Goal: Register for event/course

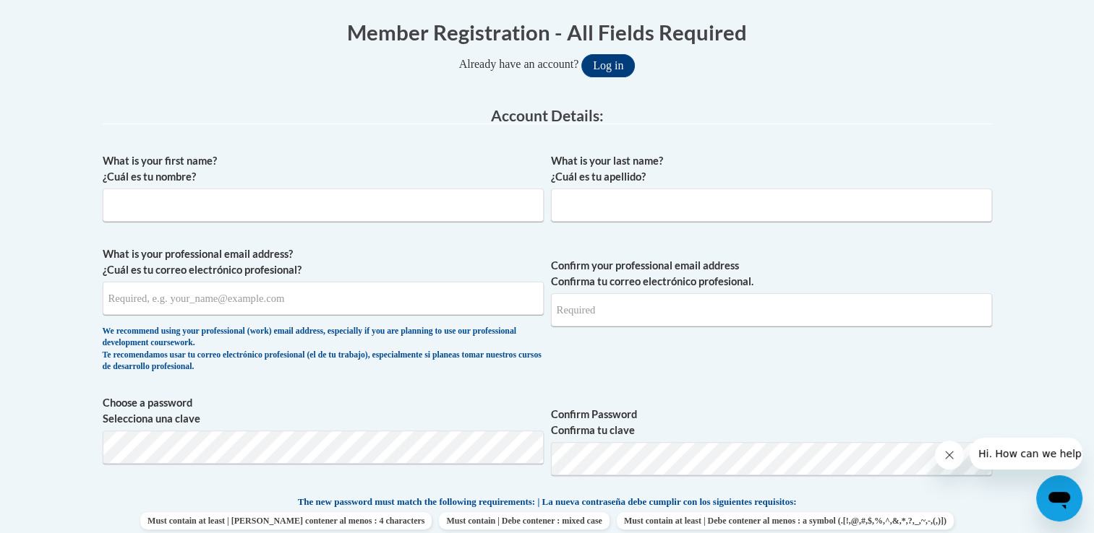
scroll to position [311, 0]
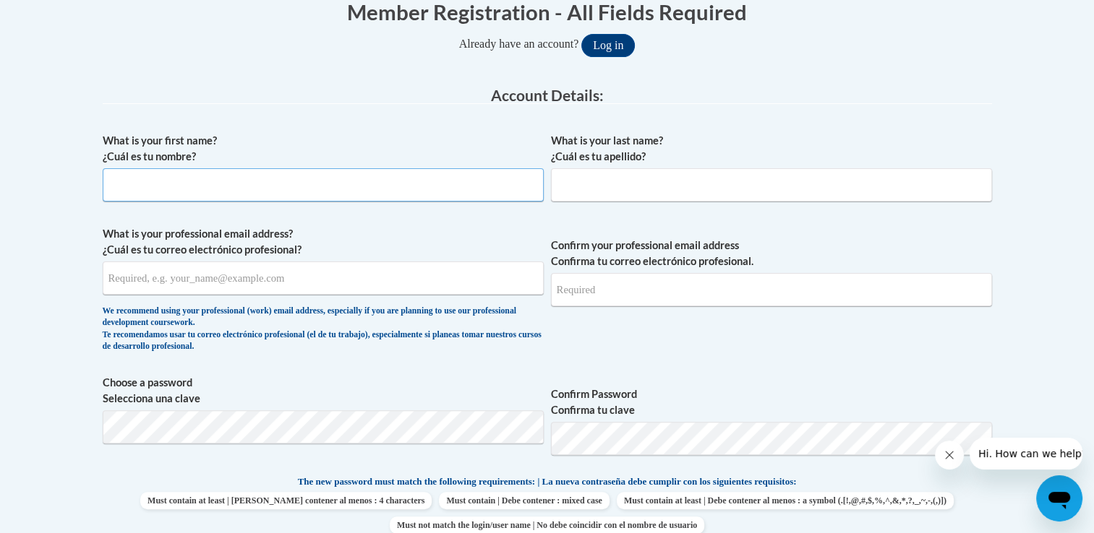
click at [412, 191] on input "What is your first name? ¿Cuál es tu nombre?" at bounding box center [323, 184] width 441 height 33
type input "elisa"
click at [578, 189] on input "What is your last name? ¿Cuál es tu apellido?" at bounding box center [771, 184] width 441 height 33
type input "pena"
click at [299, 278] on input "What is your professional email address? ¿Cuál es tu correo electrónico profesi…" at bounding box center [323, 278] width 441 height 33
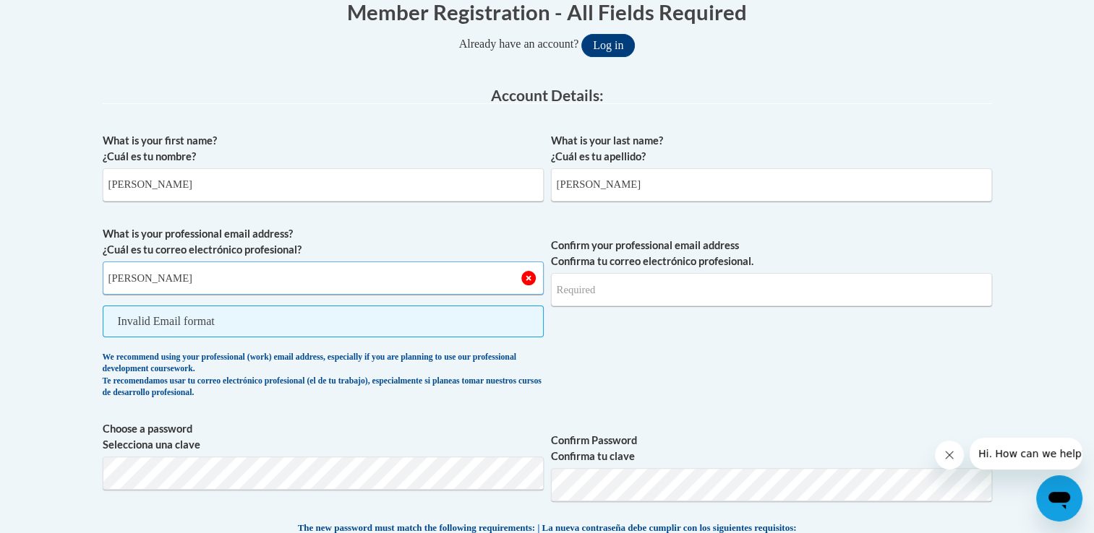
type input "elisa.penatovar@ndo.org"
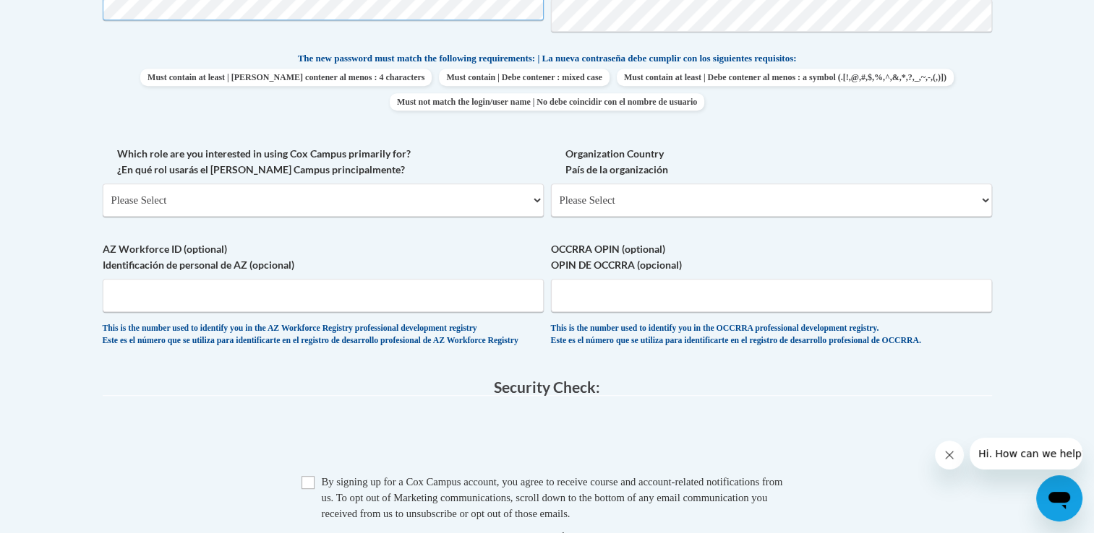
scroll to position [726, 0]
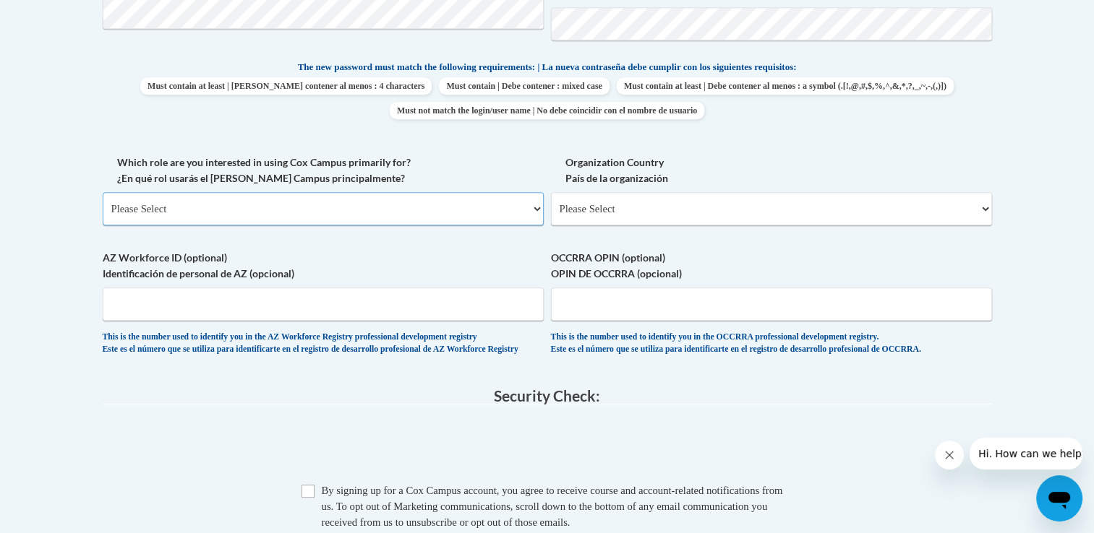
click at [473, 215] on select "Please Select College/University | Colegio/Universidad Community/Nonprofit Part…" at bounding box center [323, 208] width 441 height 33
select select "fbf2d438-af2f-41f8-98f1-81c410e29de3"
click at [103, 192] on select "Please Select College/University | Colegio/Universidad Community/Nonprofit Part…" at bounding box center [323, 208] width 441 height 33
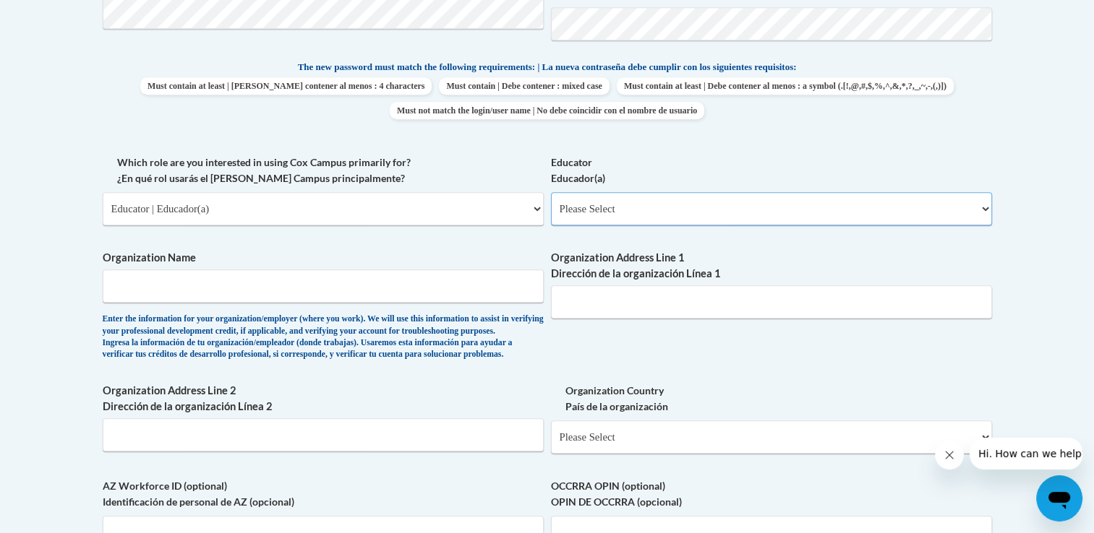
click at [689, 200] on select "Please Select Early Learning/Daycare Teacher/Family Home Care Provider | Maestr…" at bounding box center [771, 208] width 441 height 33
select select "5e2af403-4f2c-4e49-a02f-103e55d7b75b"
click at [551, 192] on select "Please Select Early Learning/Daycare Teacher/Family Home Care Provider | Maestr…" at bounding box center [771, 208] width 441 height 33
click at [332, 279] on input "Organization Name" at bounding box center [323, 286] width 441 height 33
type input "NDO"
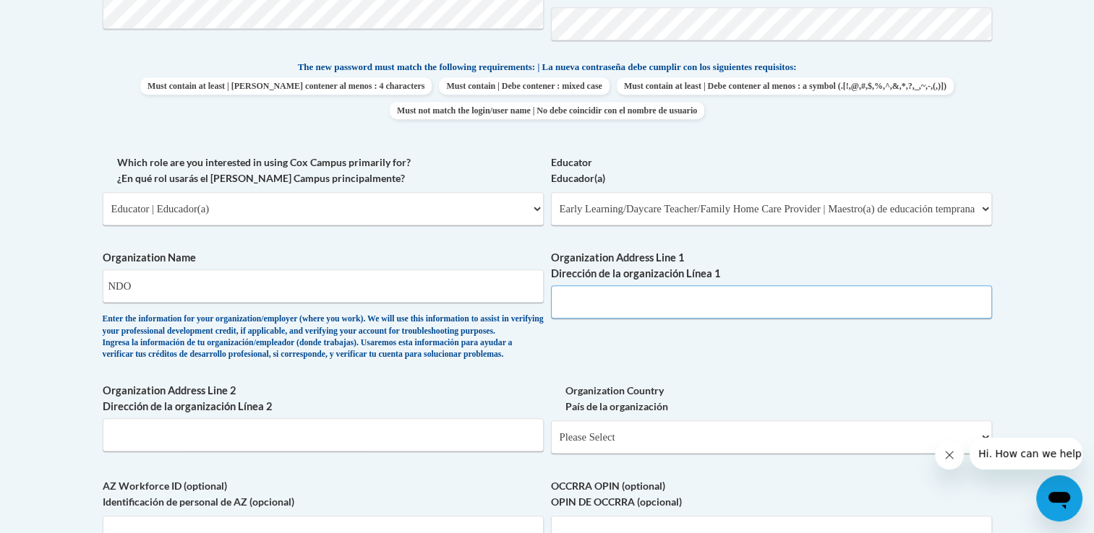
click at [618, 301] on input "Organization Address Line 1 Dirección de la organización Línea 1" at bounding box center [771, 302] width 441 height 33
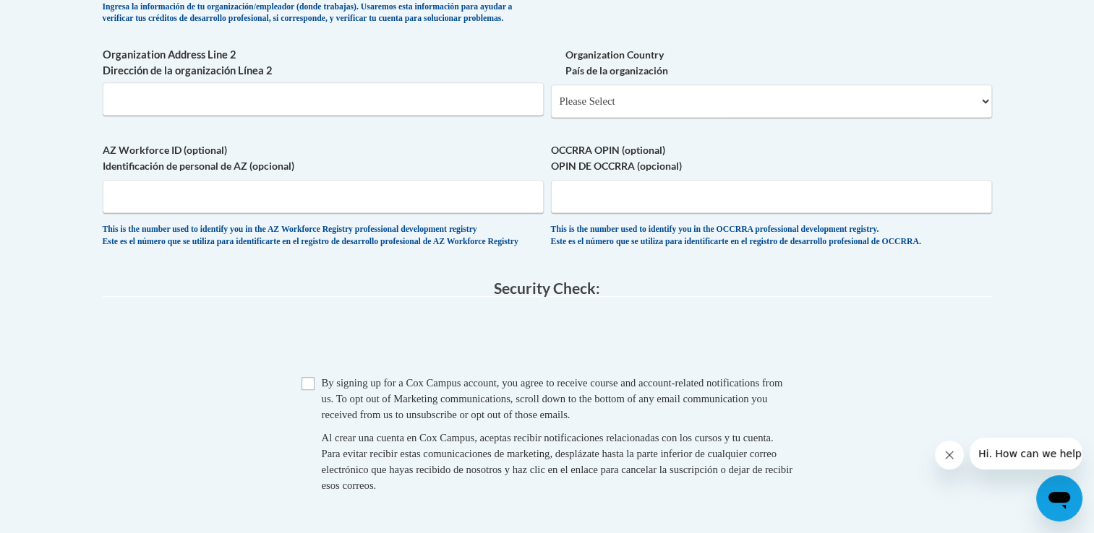
scroll to position [1067, 0]
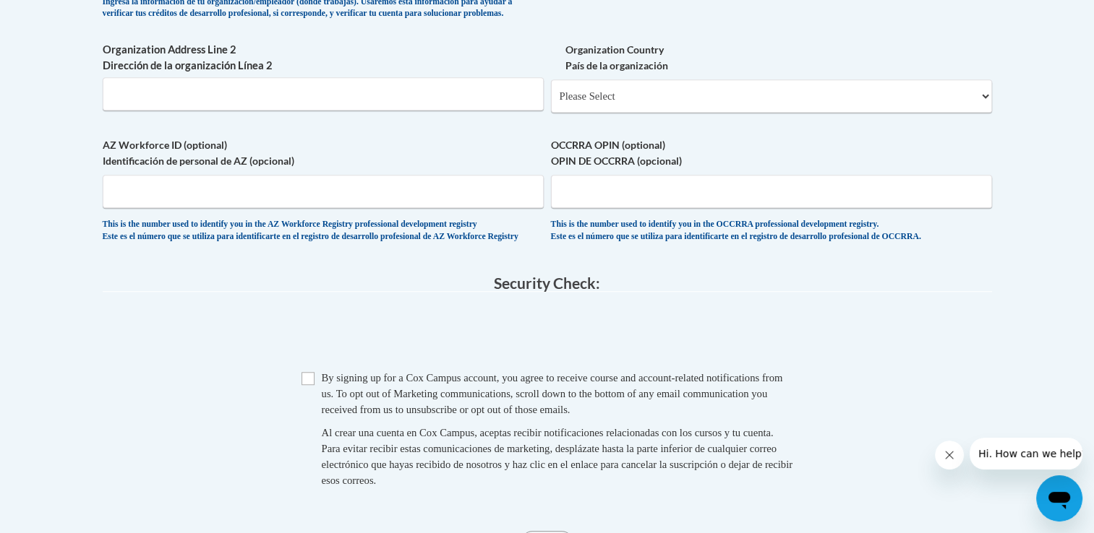
type input "1300 athens st gainesville, ga 30507"
click at [639, 113] on select "Please Select United States | Estados Unidos Outside of the United States | Fue…" at bounding box center [771, 96] width 441 height 33
select select "ad49bcad-a171-4b2e-b99c-48b446064914"
click at [551, 103] on select "Please Select United States | Estados Unidos Outside of the United States | Fue…" at bounding box center [771, 96] width 441 height 33
select select
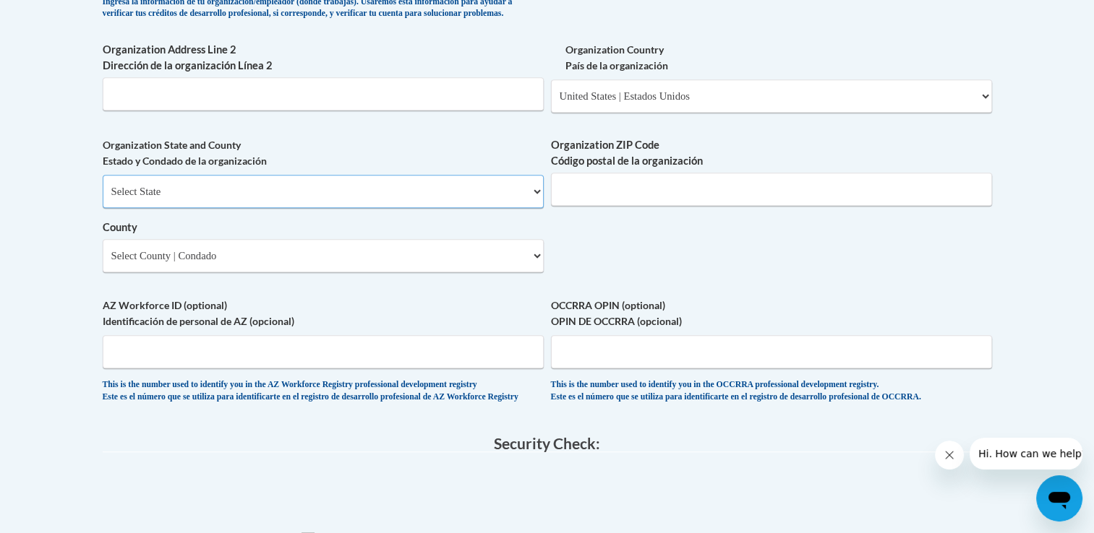
click at [234, 205] on select "Select State Alabama Alaska Arizona Arkansas California Colorado Connecticut De…" at bounding box center [323, 191] width 441 height 33
select select "Georgia"
click at [103, 199] on select "Select State Alabama Alaska Arizona Arkansas California Colorado Connecticut De…" at bounding box center [323, 191] width 441 height 33
click at [590, 206] on input "Organization ZIP Code Código postal de la organización" at bounding box center [771, 189] width 441 height 33
type input "30507"
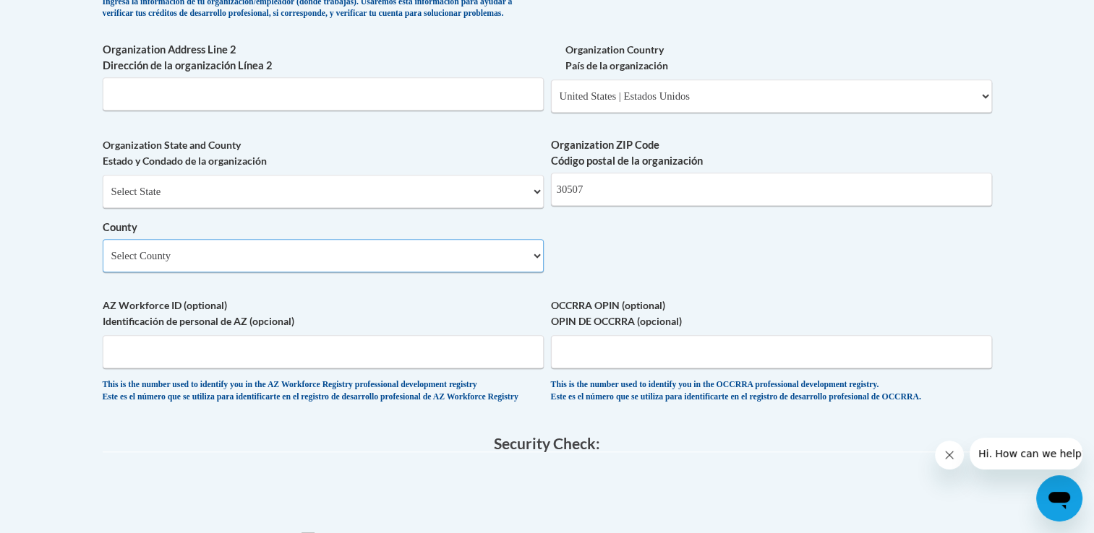
click at [344, 273] on select "Select County Appling Atkinson Bacon Baker Baldwin Banks Barrow Bartow Ben Hill…" at bounding box center [323, 255] width 441 height 33
select select "Hall"
click at [103, 263] on select "Select County Appling Atkinson Bacon Baker Baldwin Banks Barrow Bartow Ben Hill…" at bounding box center [323, 255] width 441 height 33
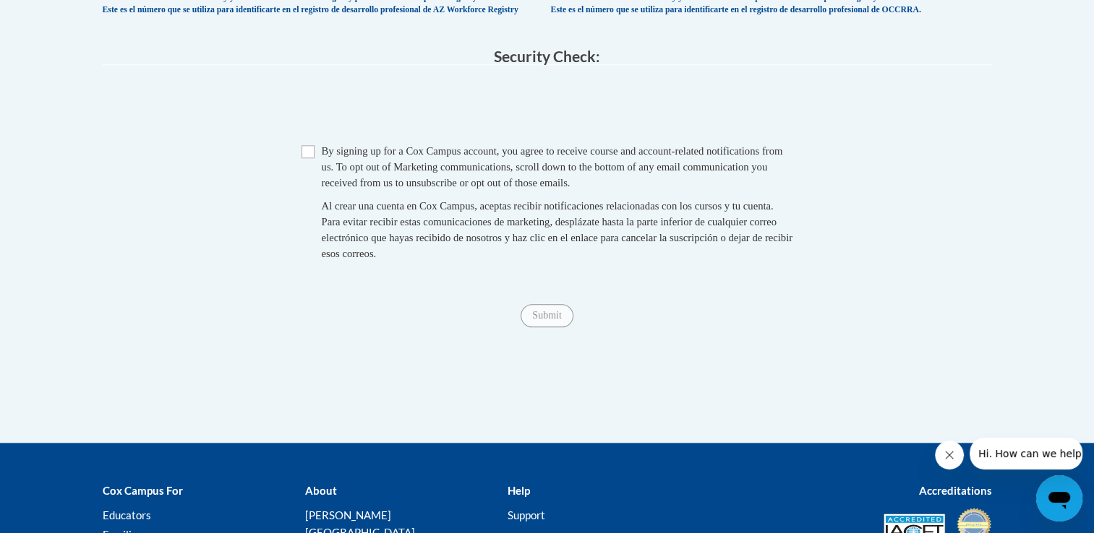
scroll to position [1565, 0]
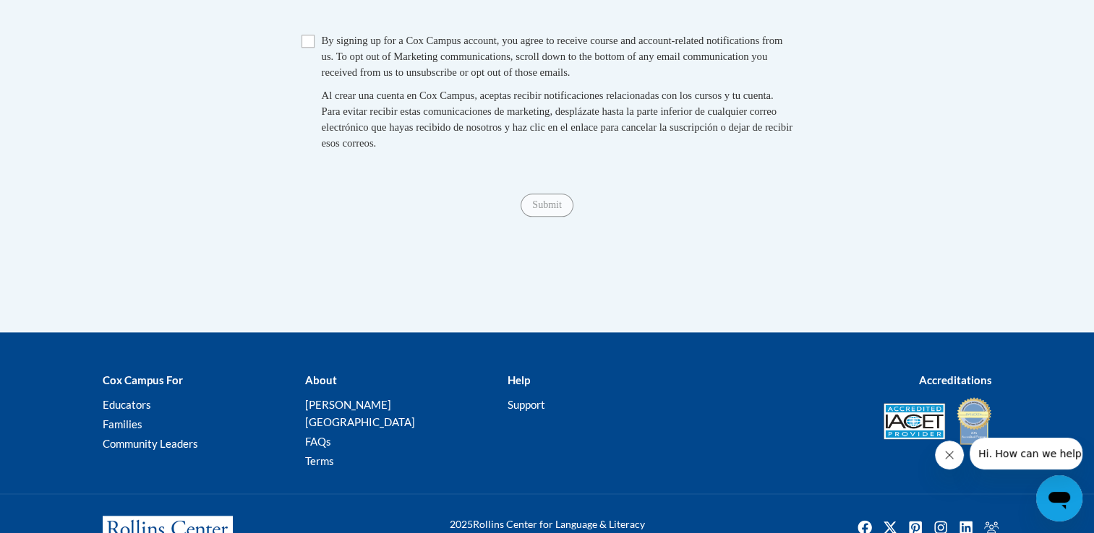
click at [306, 48] on input "Checkbox" at bounding box center [307, 41] width 13 height 13
checkbox input "true"
click at [535, 217] on input "Submit" at bounding box center [546, 205] width 52 height 23
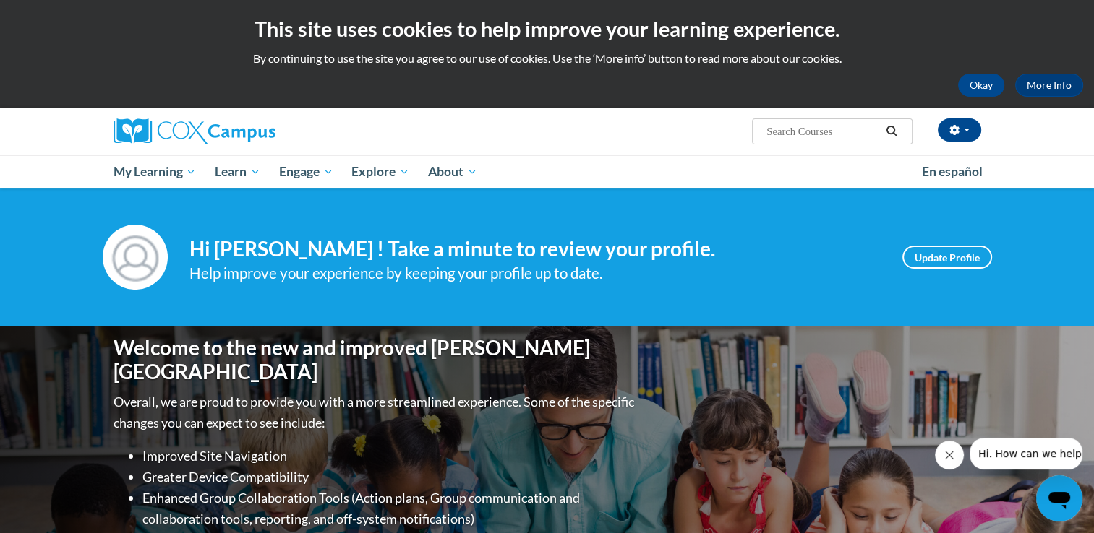
click at [774, 134] on input "Search..." at bounding box center [823, 131] width 116 height 17
paste input "The Power of Language"
type input "The Power of Language"
click at [896, 129] on icon "Search" at bounding box center [891, 131] width 13 height 11
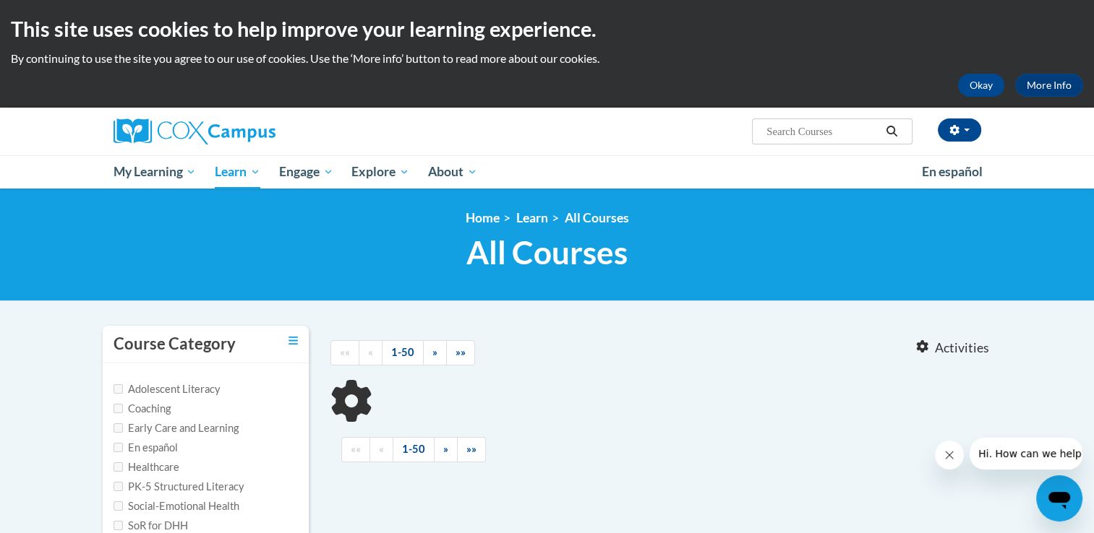
type input "The Power of Language"
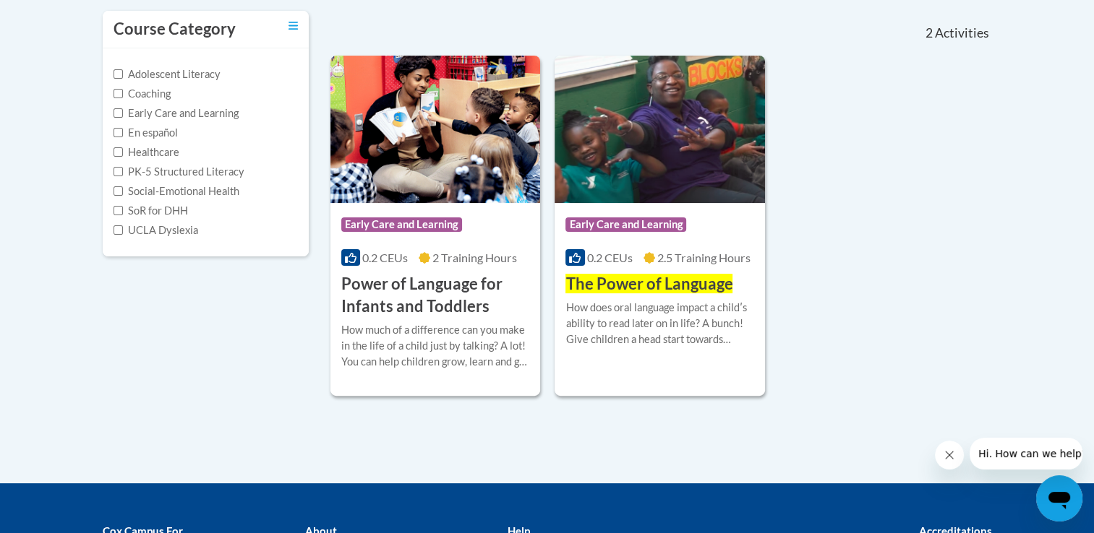
scroll to position [317, 0]
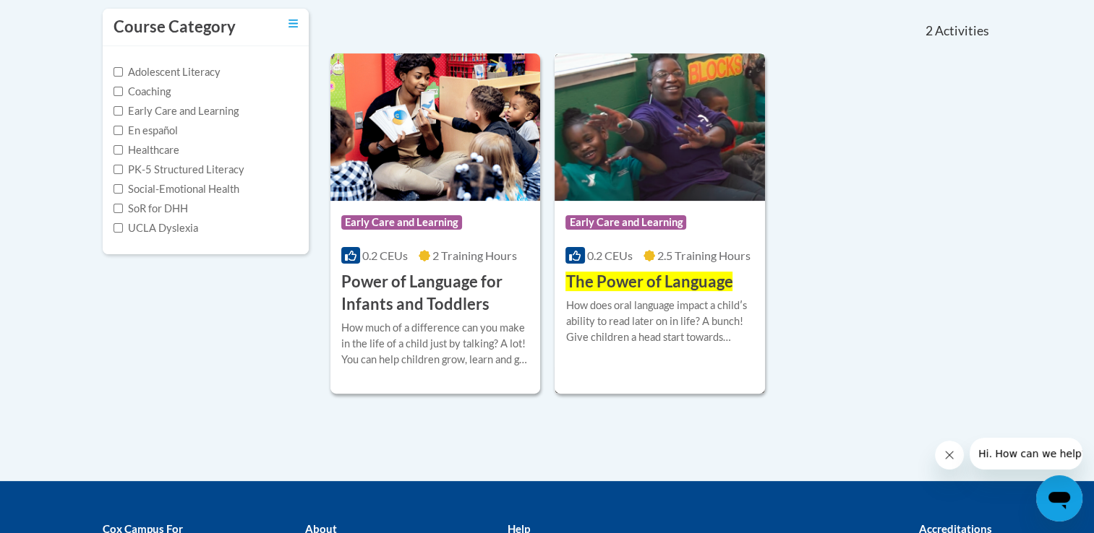
click at [642, 288] on span "The Power of Language" at bounding box center [648, 282] width 167 height 20
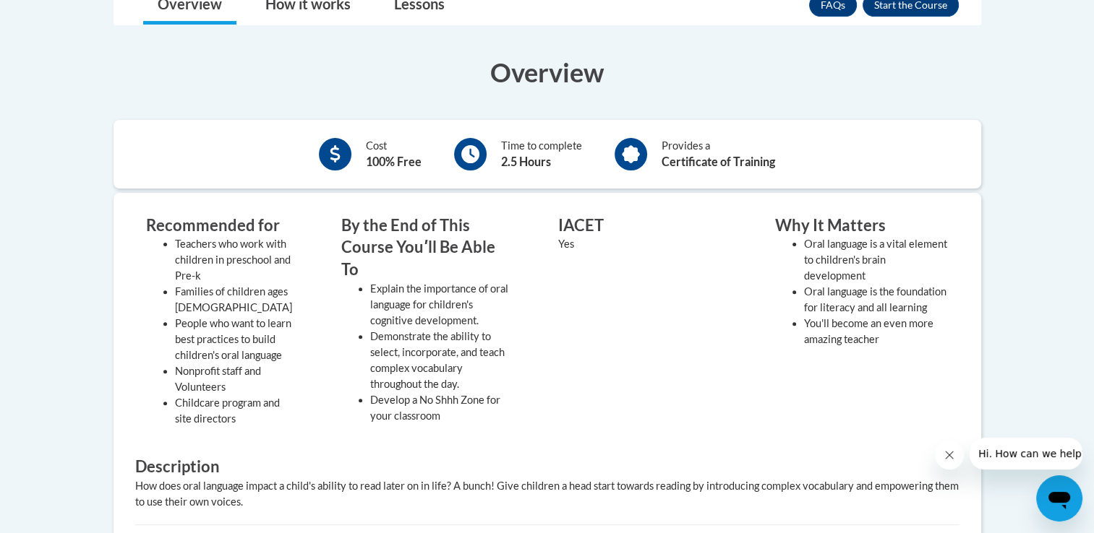
scroll to position [140, 0]
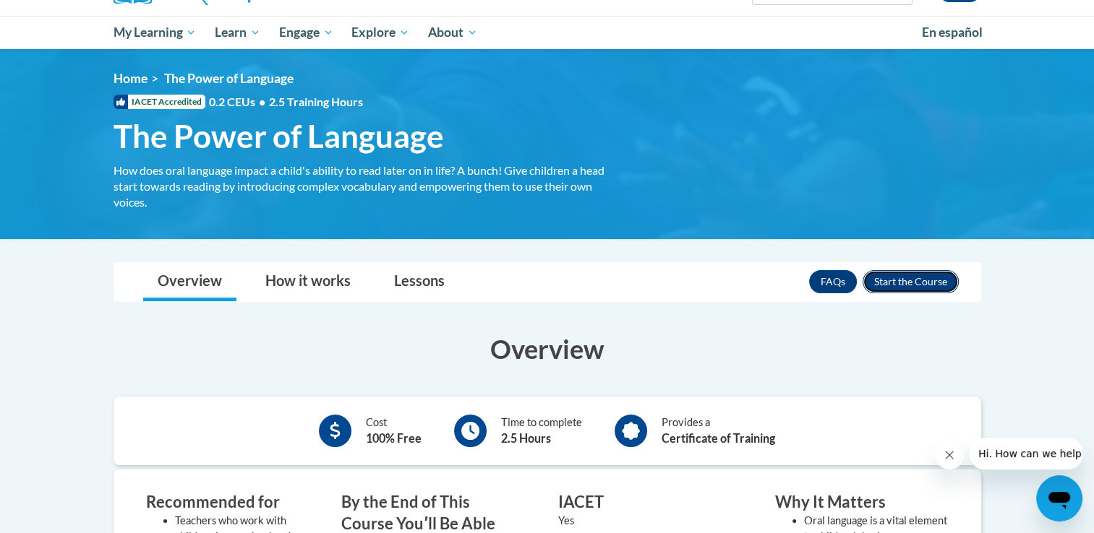
click at [895, 273] on button "Enroll" at bounding box center [910, 281] width 96 height 23
